Goal: Task Accomplishment & Management: Use online tool/utility

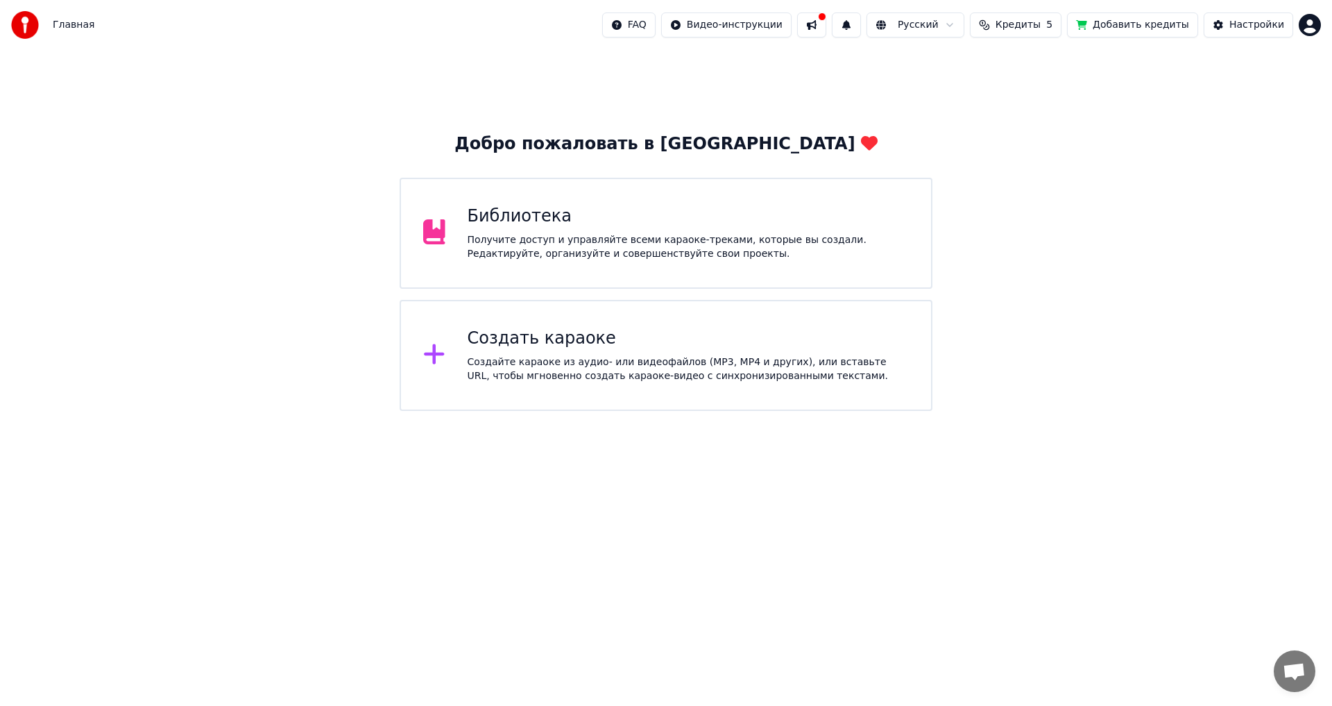
click at [426, 237] on icon at bounding box center [434, 231] width 22 height 25
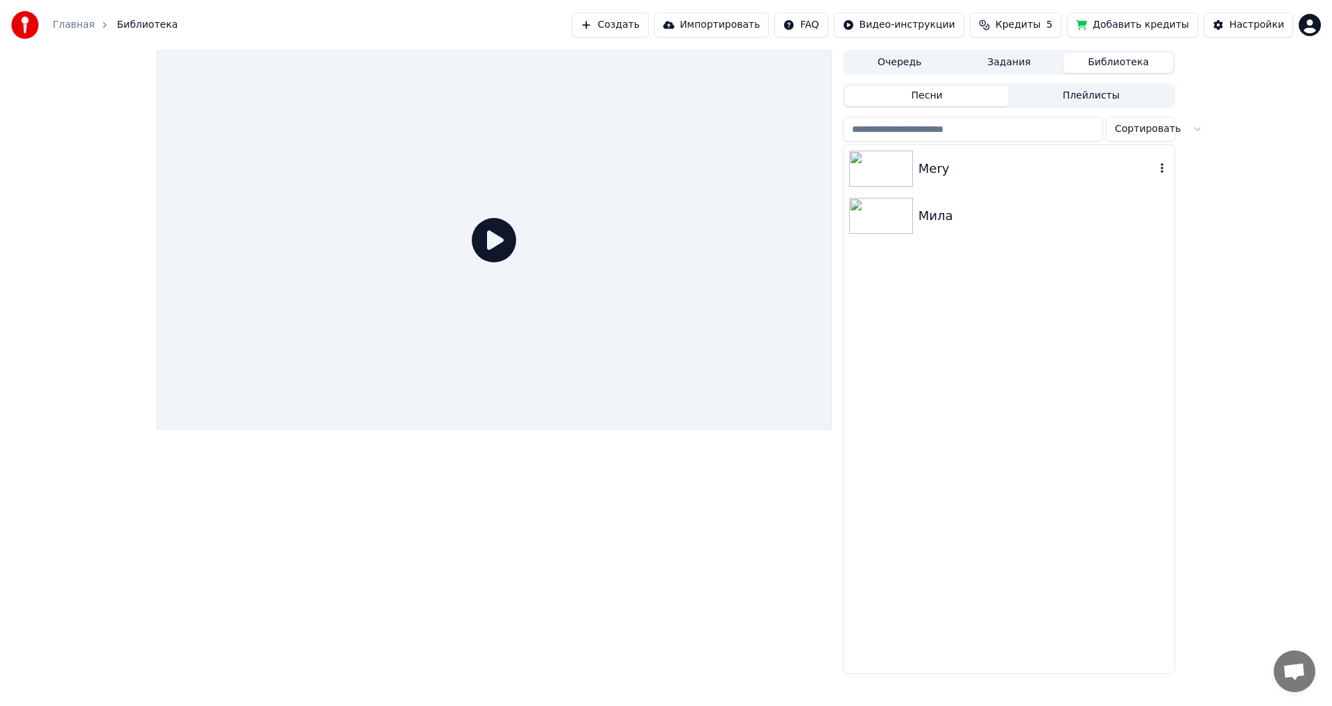
click at [884, 166] on img at bounding box center [881, 169] width 64 height 36
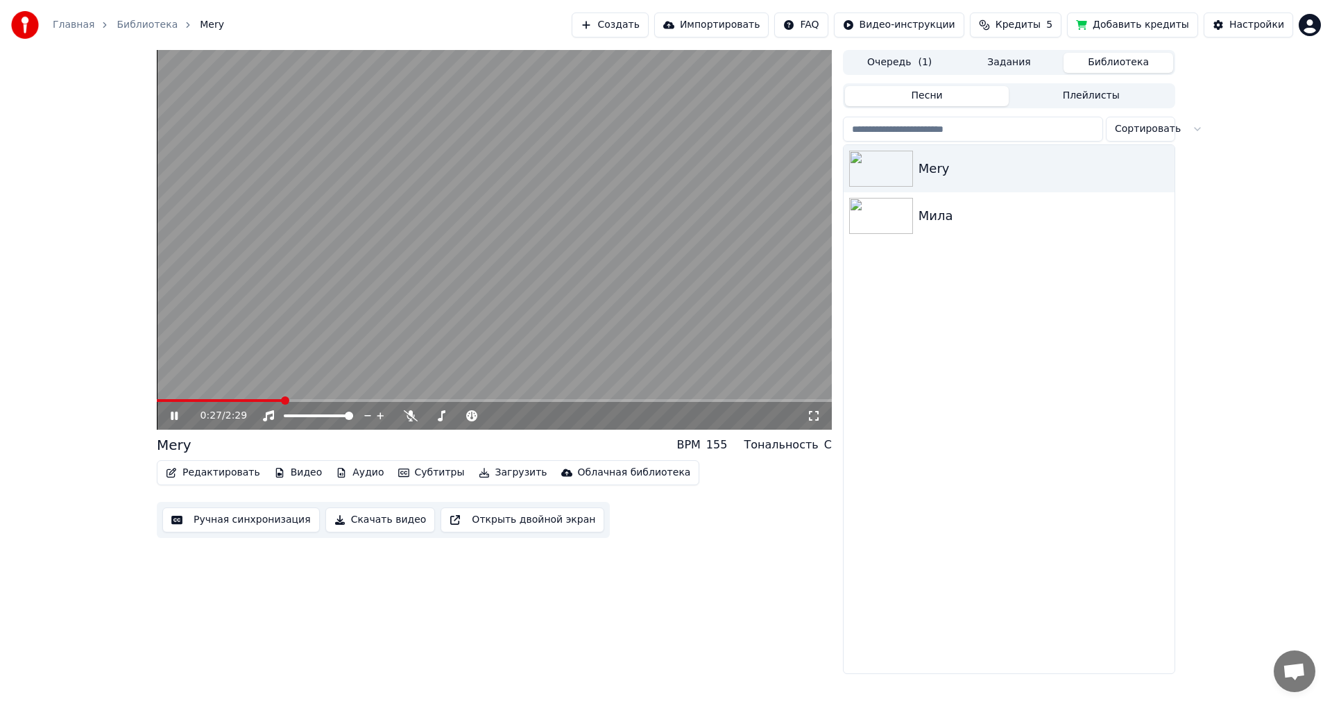
click at [171, 413] on icon at bounding box center [184, 415] width 33 height 11
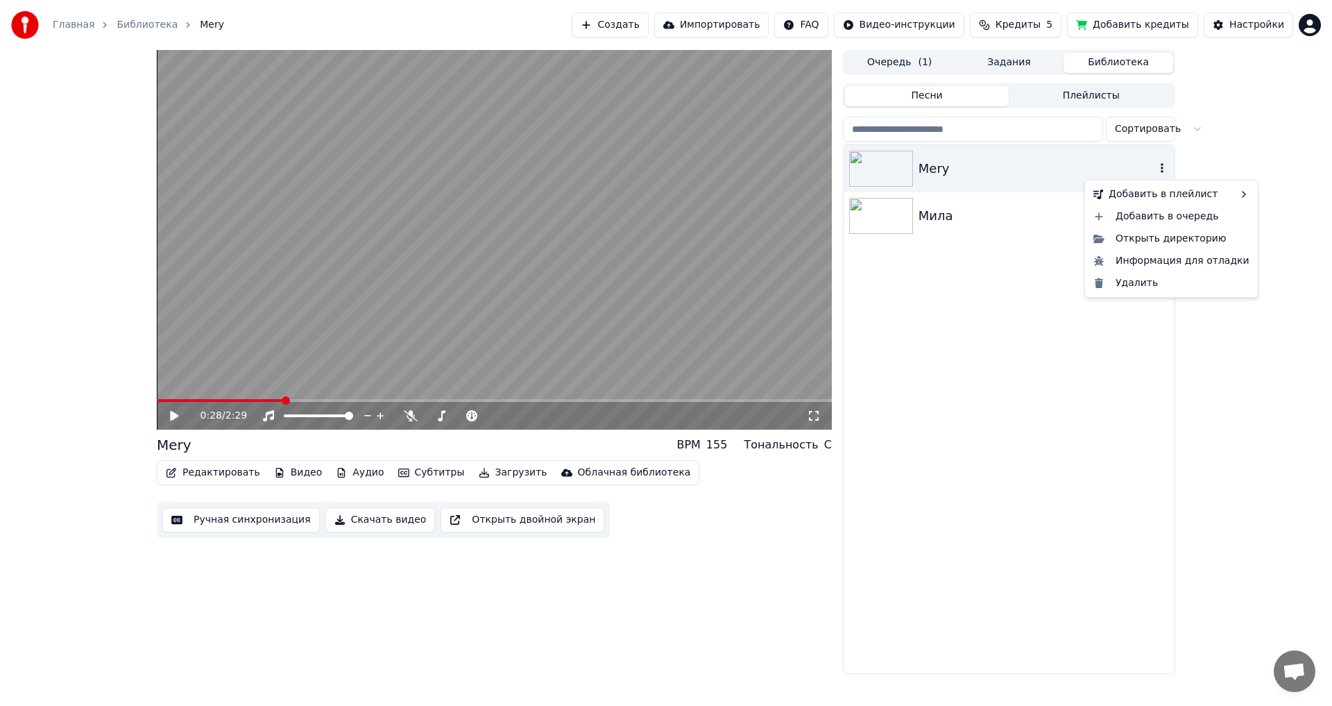
click at [1163, 168] on icon "button" at bounding box center [1162, 168] width 3 height 10
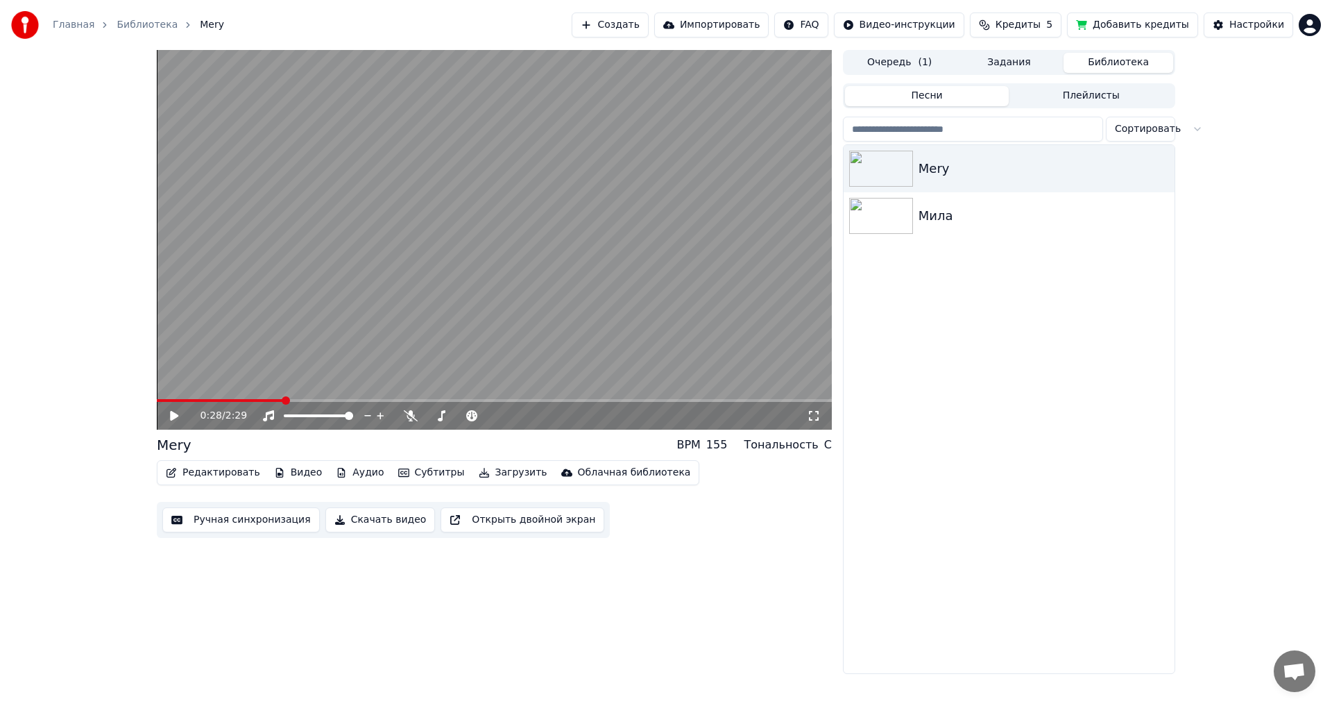
click at [162, 400] on span at bounding box center [220, 400] width 127 height 3
click at [157, 399] on span at bounding box center [157, 400] width 0 height 3
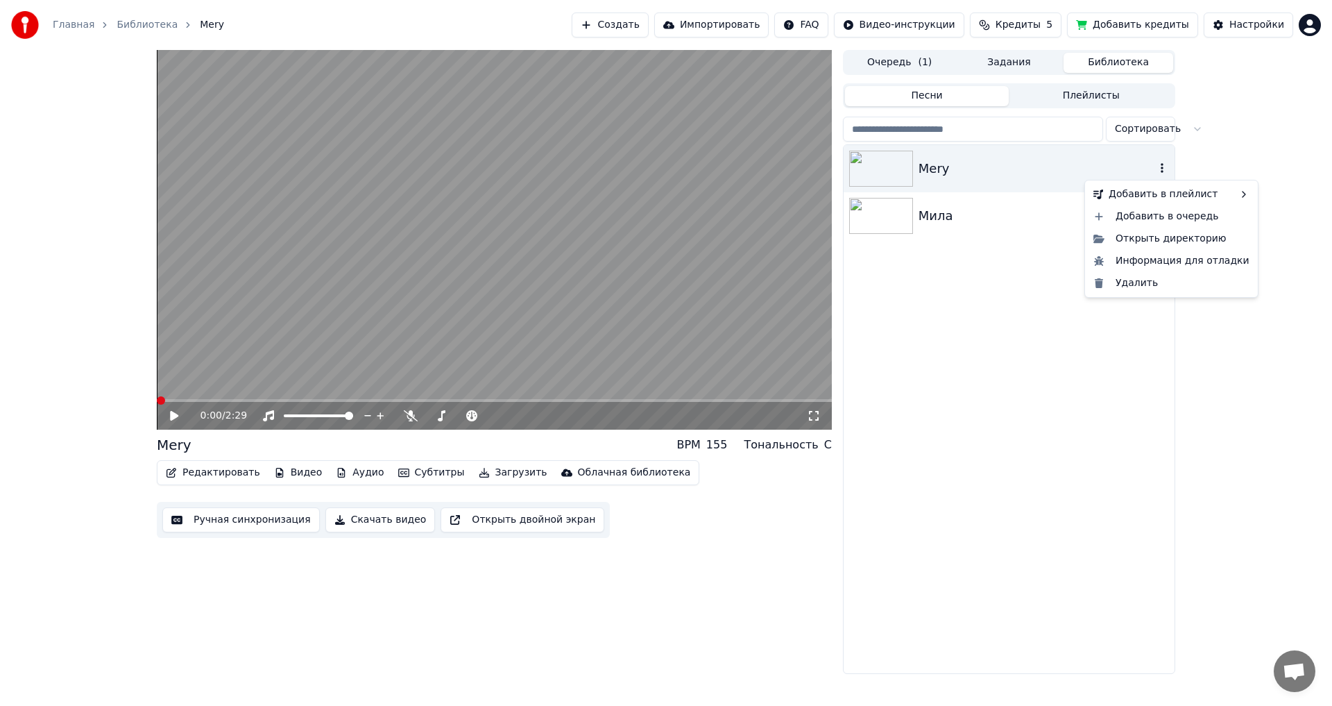
click at [1156, 163] on icon "button" at bounding box center [1162, 167] width 14 height 11
click at [1149, 241] on div "Открыть директорию" at bounding box center [1171, 239] width 167 height 22
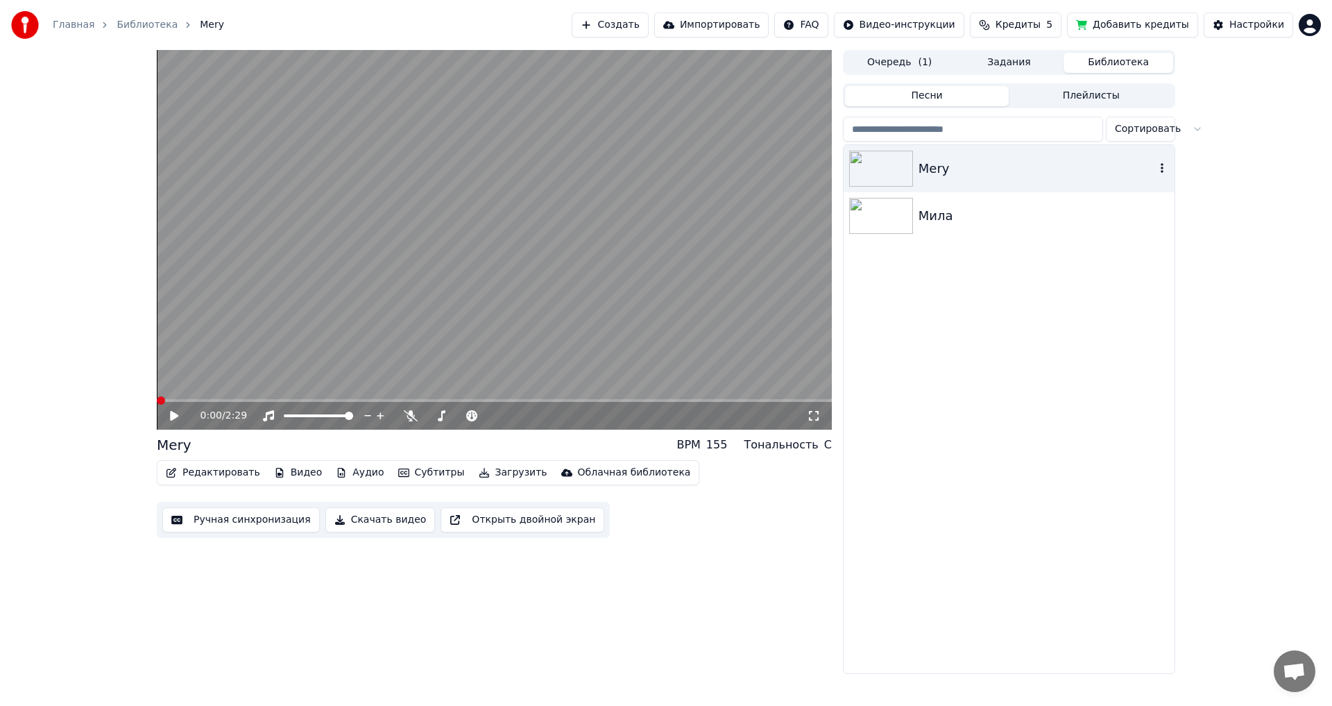
click at [1127, 60] on button "Библиотека" at bounding box center [1118, 63] width 110 height 20
click at [740, 22] on button "Импортировать" at bounding box center [711, 24] width 115 height 25
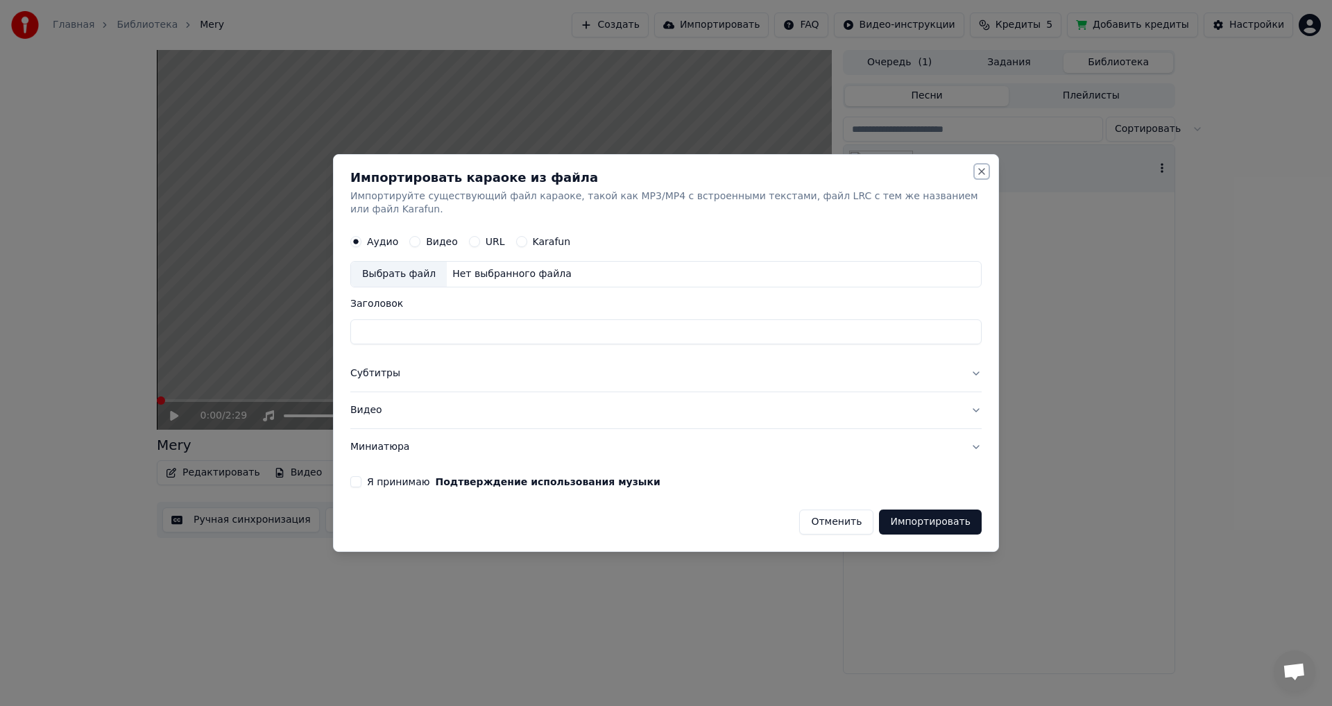
click at [978, 177] on button "Close" at bounding box center [981, 171] width 11 height 11
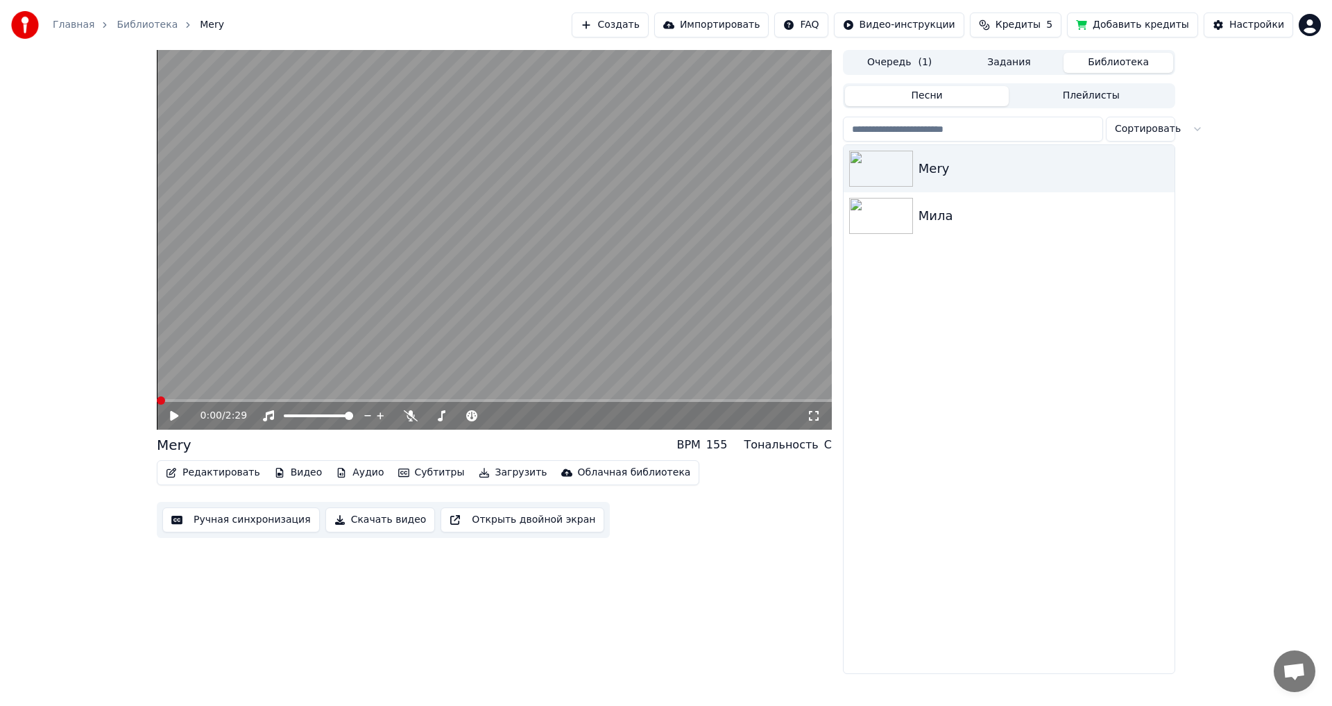
click at [578, 470] on div "Облачная библиотека" at bounding box center [634, 472] width 113 height 14
click at [587, 504] on div "Загрузить в облачную библиотеку" at bounding box center [642, 502] width 177 height 14
